Goal: Use online tool/utility: Utilize a website feature to perform a specific function

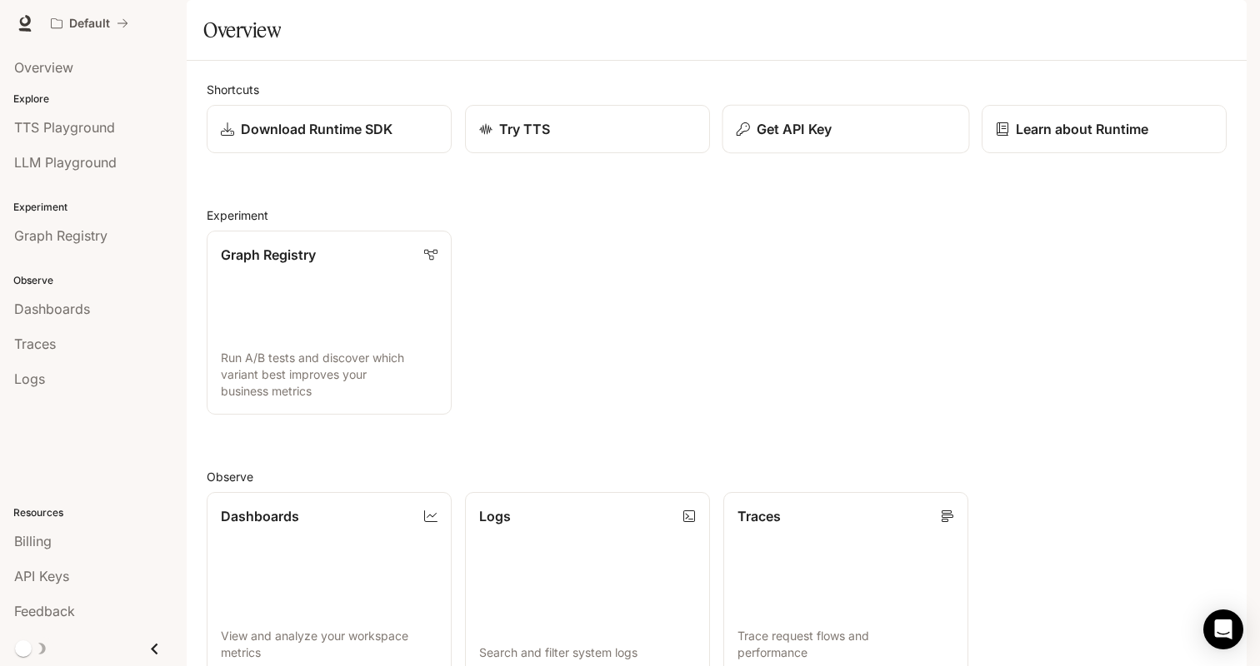
click at [762, 139] on p "Get API Key" at bounding box center [793, 129] width 75 height 20
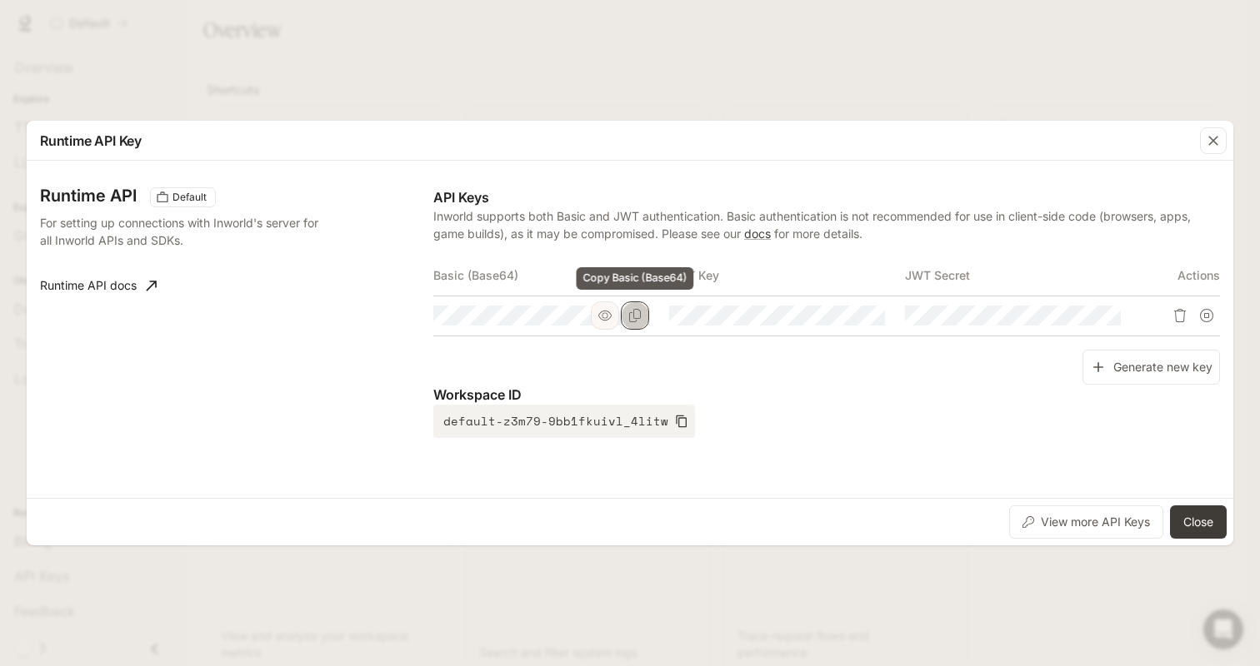
click at [645, 314] on button "Copy Basic (Base64)" at bounding box center [635, 316] width 28 height 28
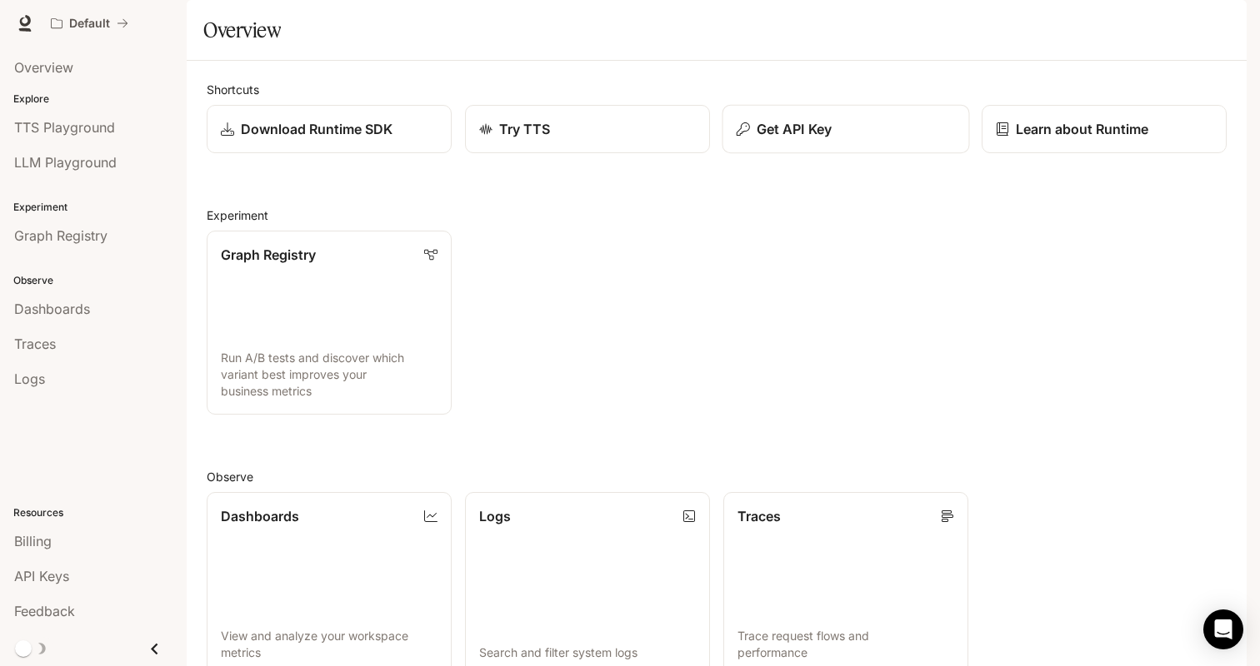
click at [746, 136] on icon "button" at bounding box center [742, 128] width 13 height 13
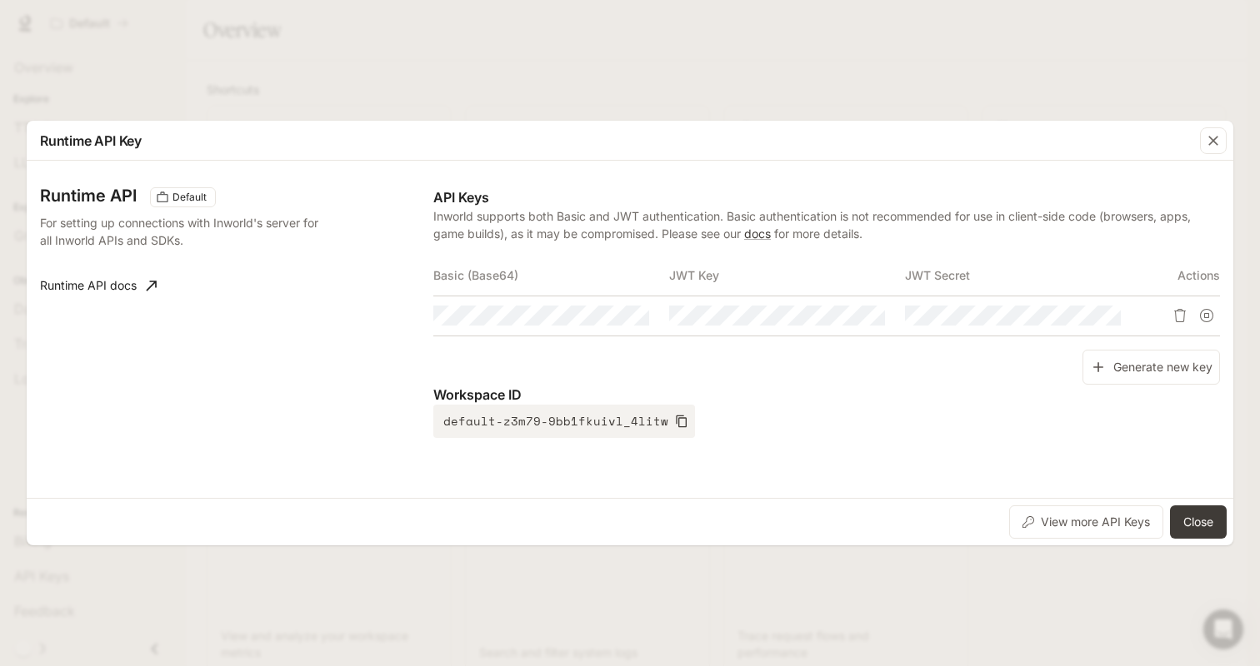
click at [642, 111] on div "Runtime API Key Runtime API Default For setting up connections with Inworld's s…" at bounding box center [630, 333] width 1260 height 666
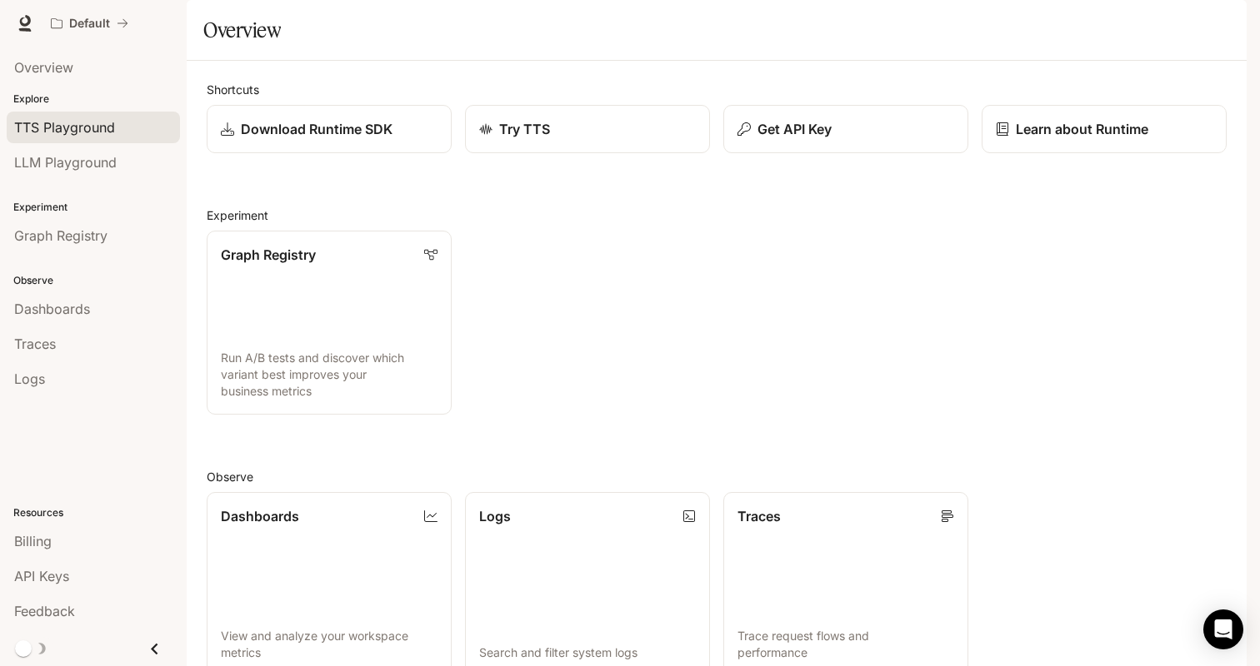
click at [112, 138] on link "TTS Playground" at bounding box center [93, 128] width 173 height 32
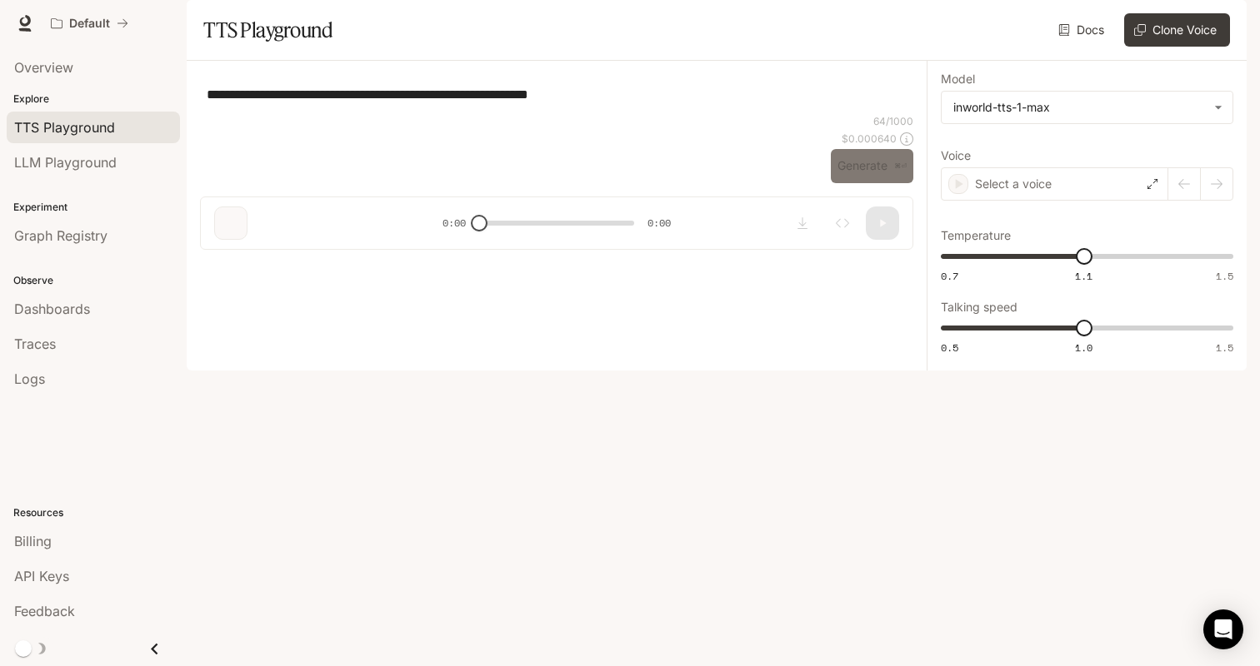
type textarea "**********"
type input "***"
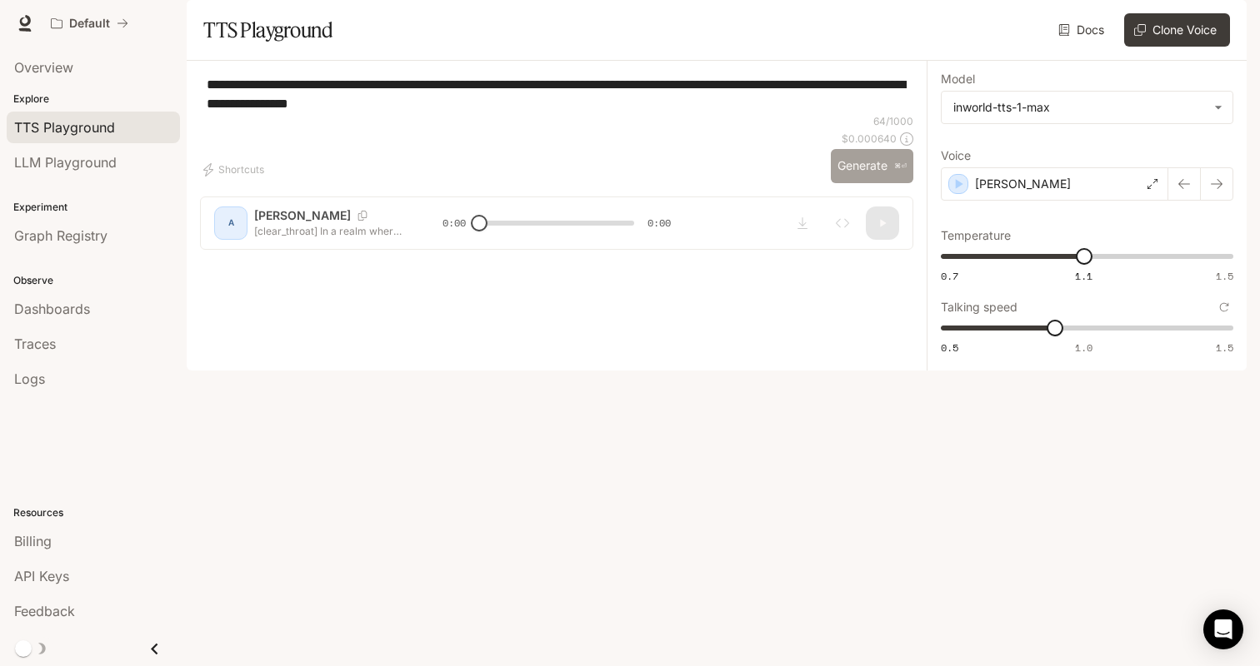
click at [869, 183] on button "Generate ⌘⏎" at bounding box center [872, 166] width 82 height 34
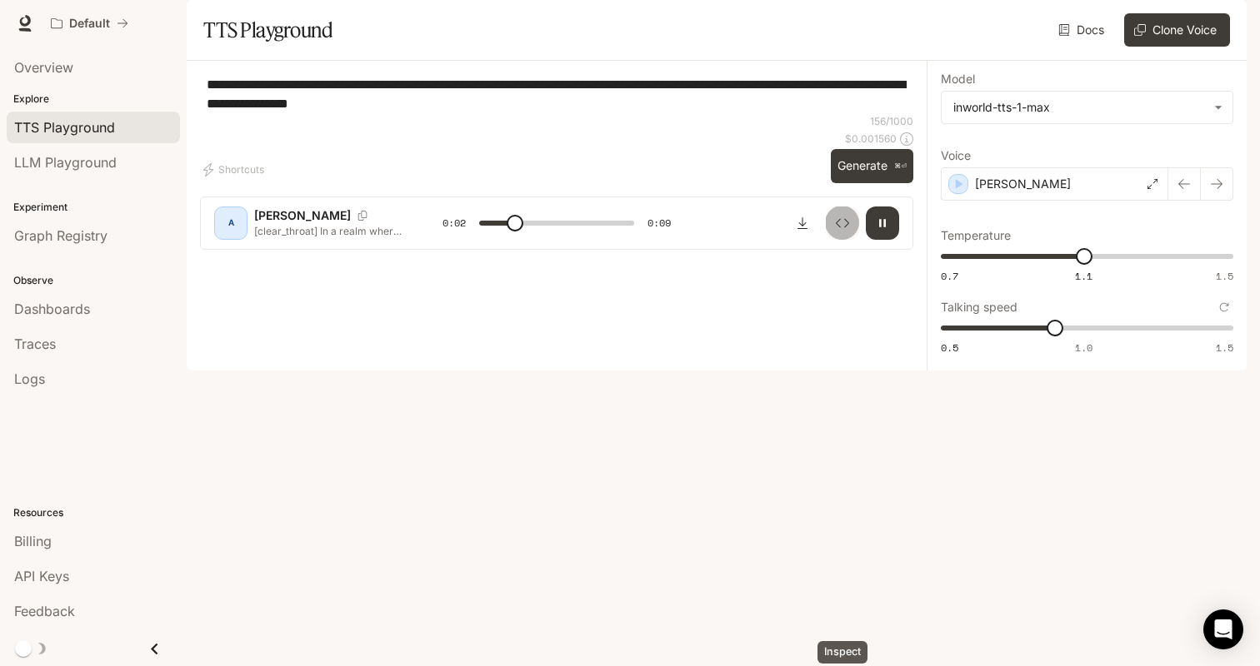
click at [846, 240] on button "Inspect" at bounding box center [842, 223] width 33 height 33
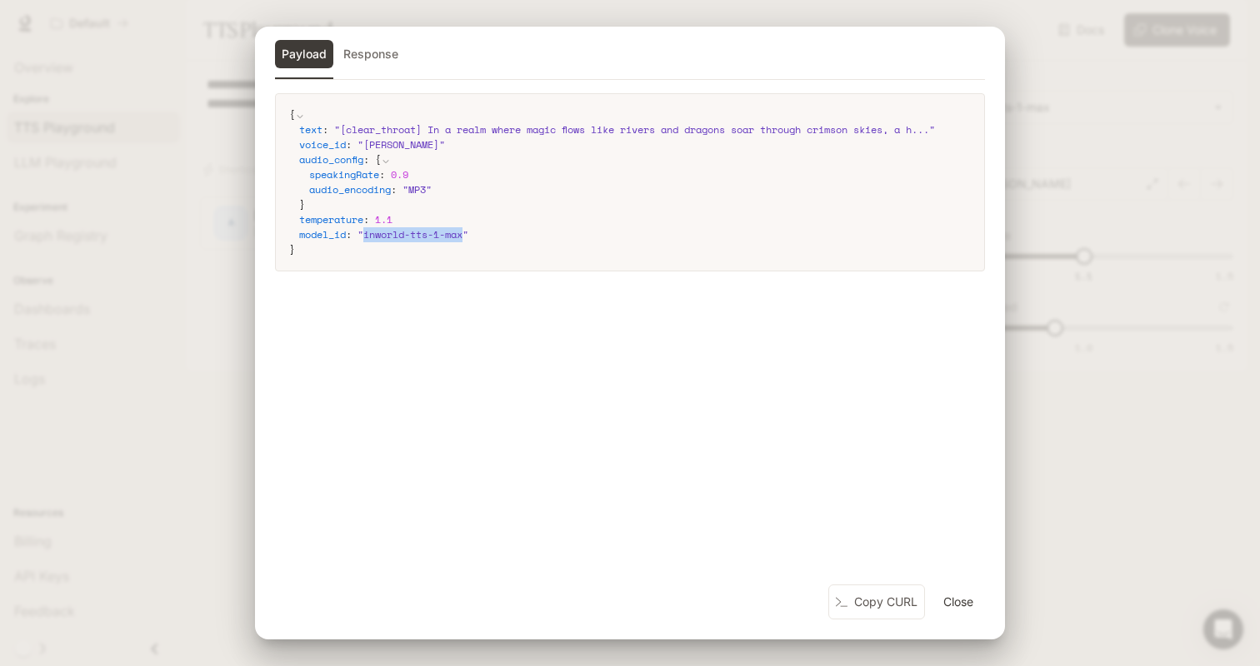
drag, startPoint x: 470, startPoint y: 236, endPoint x: 368, endPoint y: 240, distance: 101.7
click at [368, 240] on span "" inworld-tts-1-max "" at bounding box center [412, 234] width 111 height 14
copy span "inworld-tts-1-max"
click at [1076, 78] on div "Payload Response { text : " [clear_throat] In a realm where magic flows like ri…" at bounding box center [630, 333] width 1260 height 666
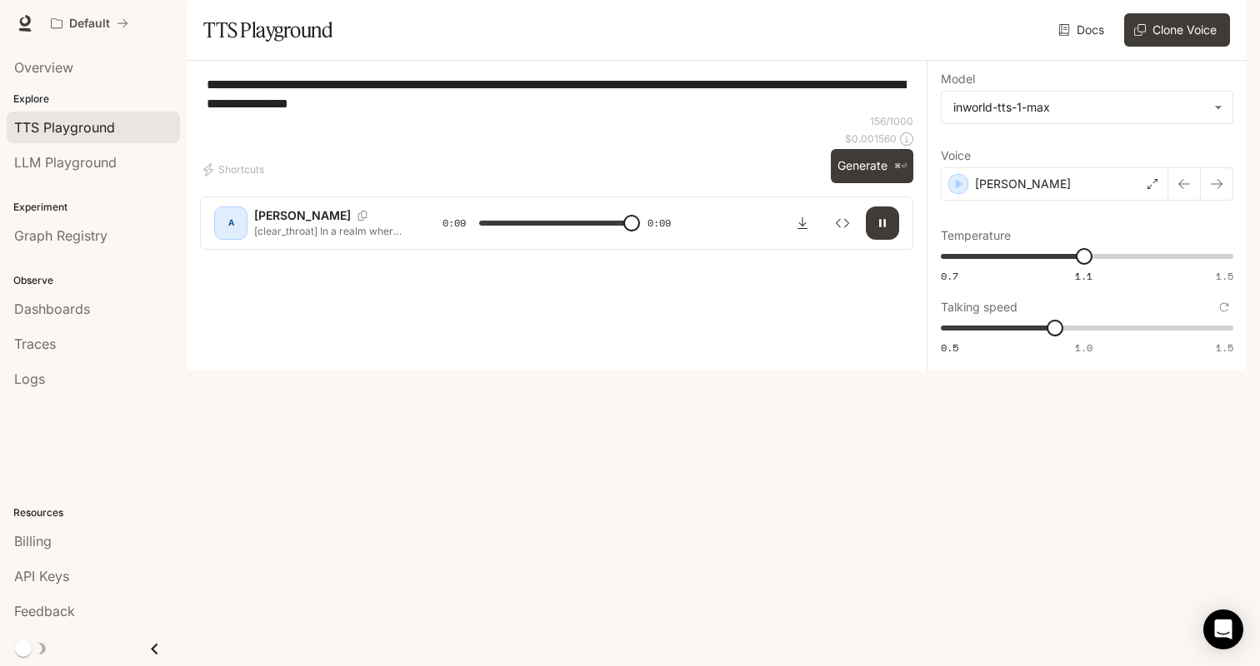
type input "*"
